Goal: Transaction & Acquisition: Purchase product/service

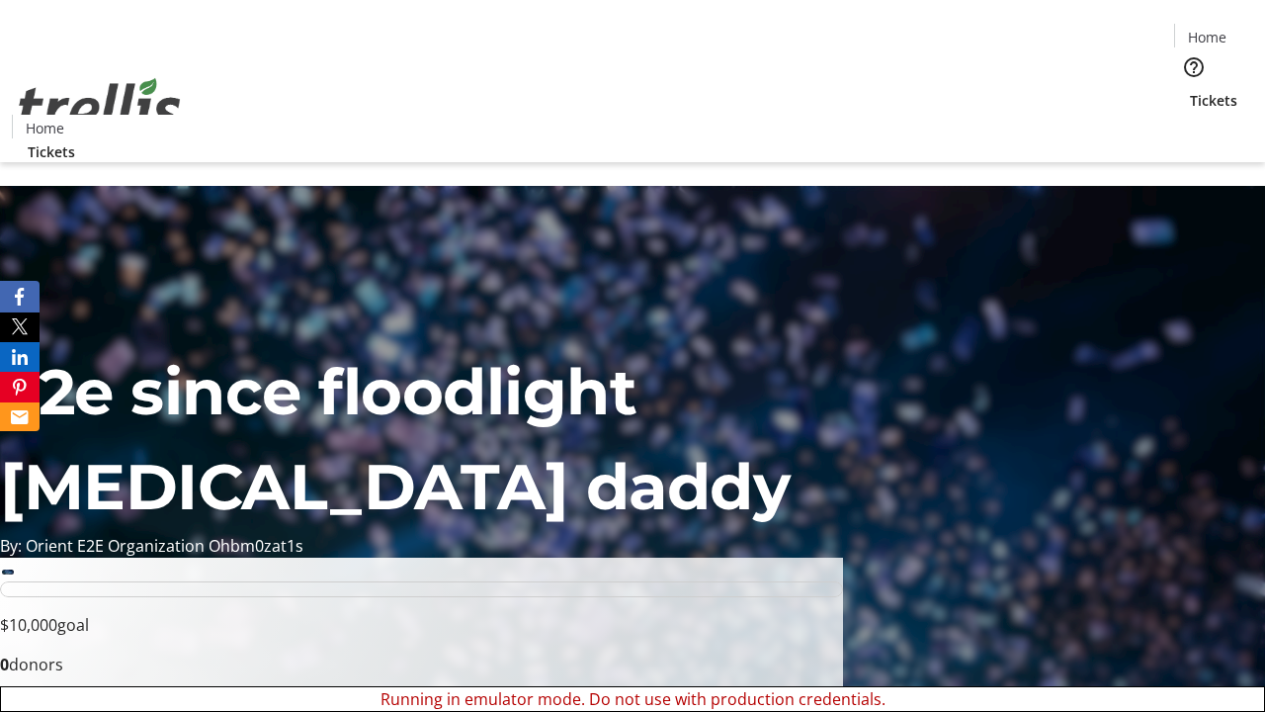
click at [1209, 30] on span "Sign Up" at bounding box center [1216, 28] width 57 height 24
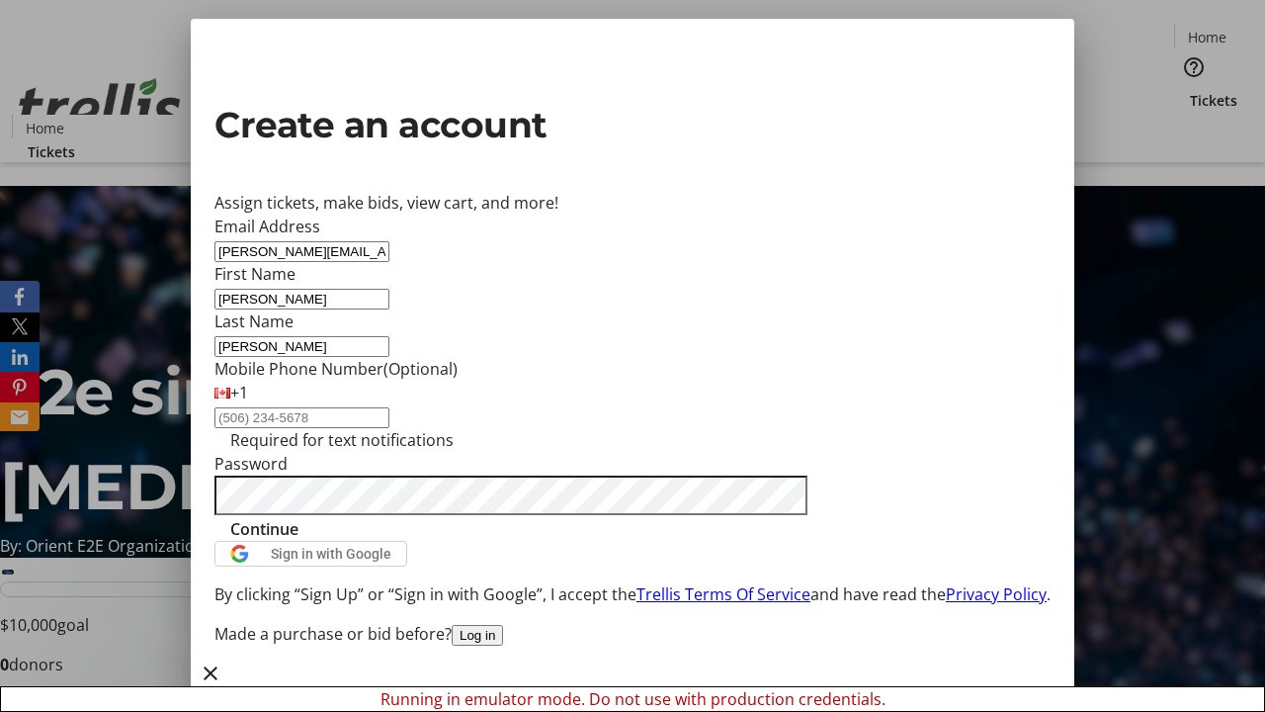
type input "[PERSON_NAME]"
click at [299, 541] on span "Continue" at bounding box center [264, 529] width 68 height 24
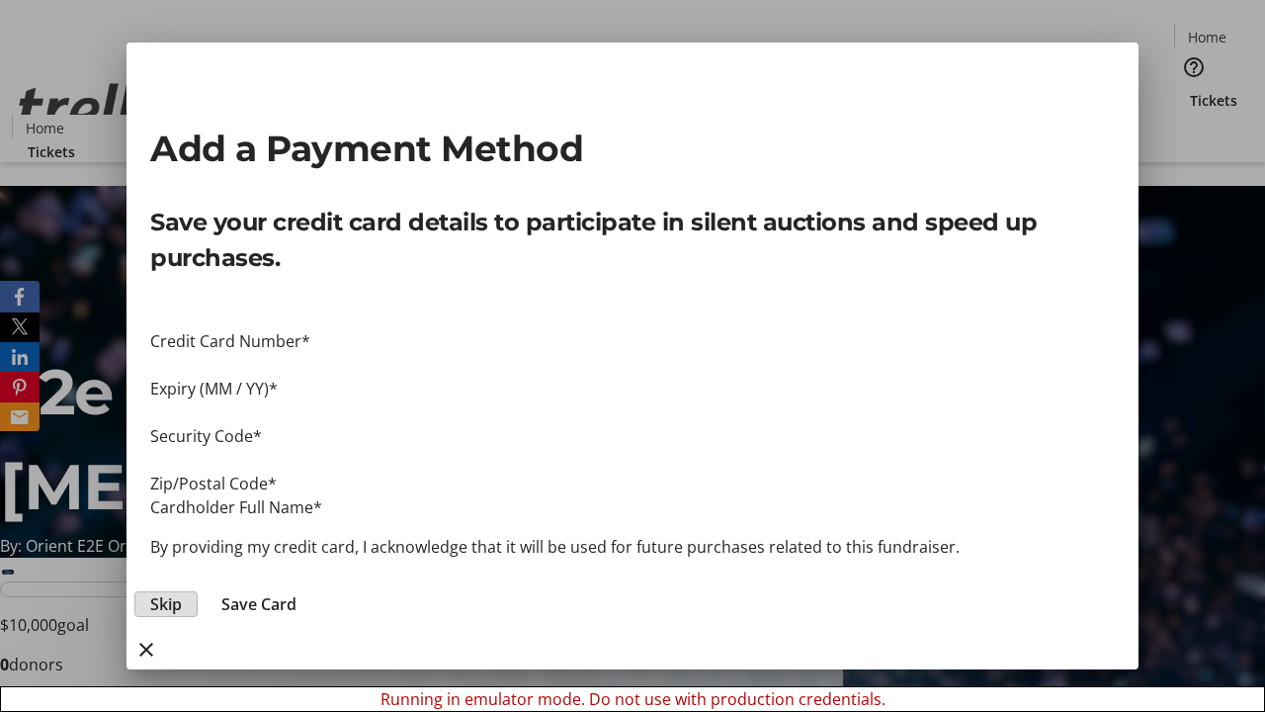
click at [182, 592] on span "Skip" at bounding box center [166, 604] width 32 height 24
click at [1190, 90] on span "Tickets" at bounding box center [1213, 100] width 47 height 21
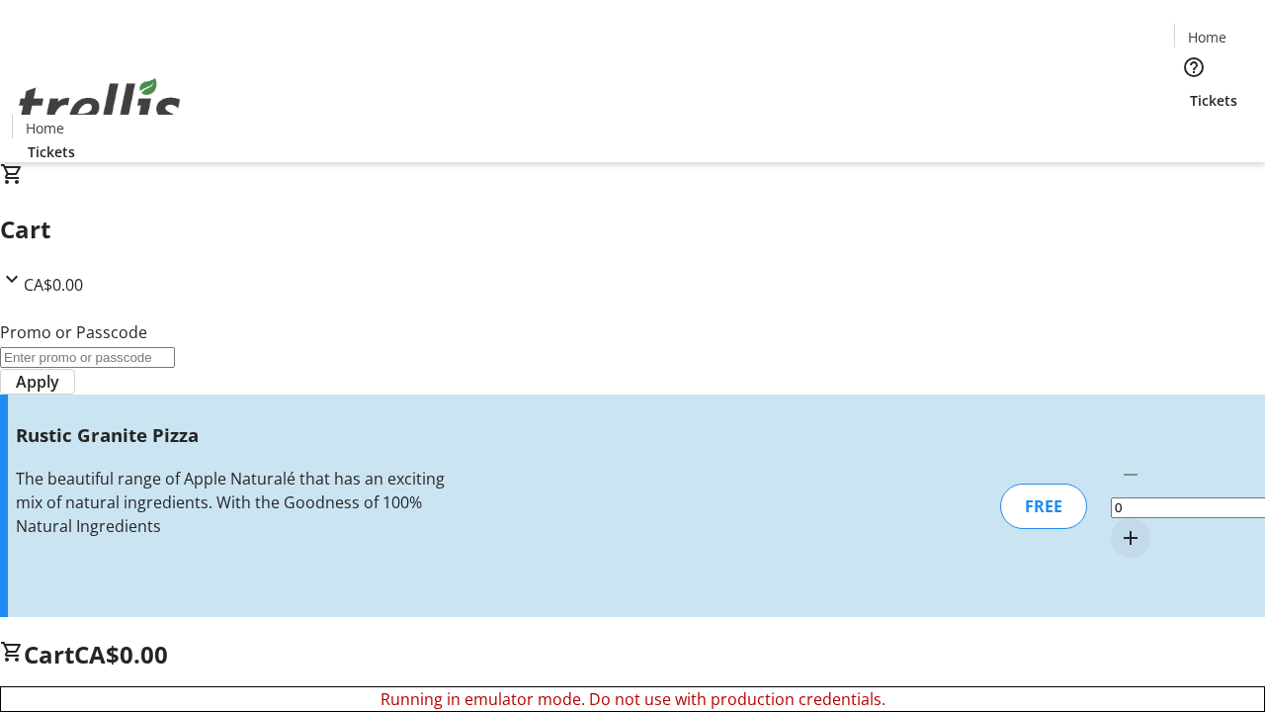
click at [1119, 526] on mat-icon "Increment by one" at bounding box center [1131, 538] width 24 height 24
type input "1"
